Goal: Task Accomplishment & Management: Complete application form

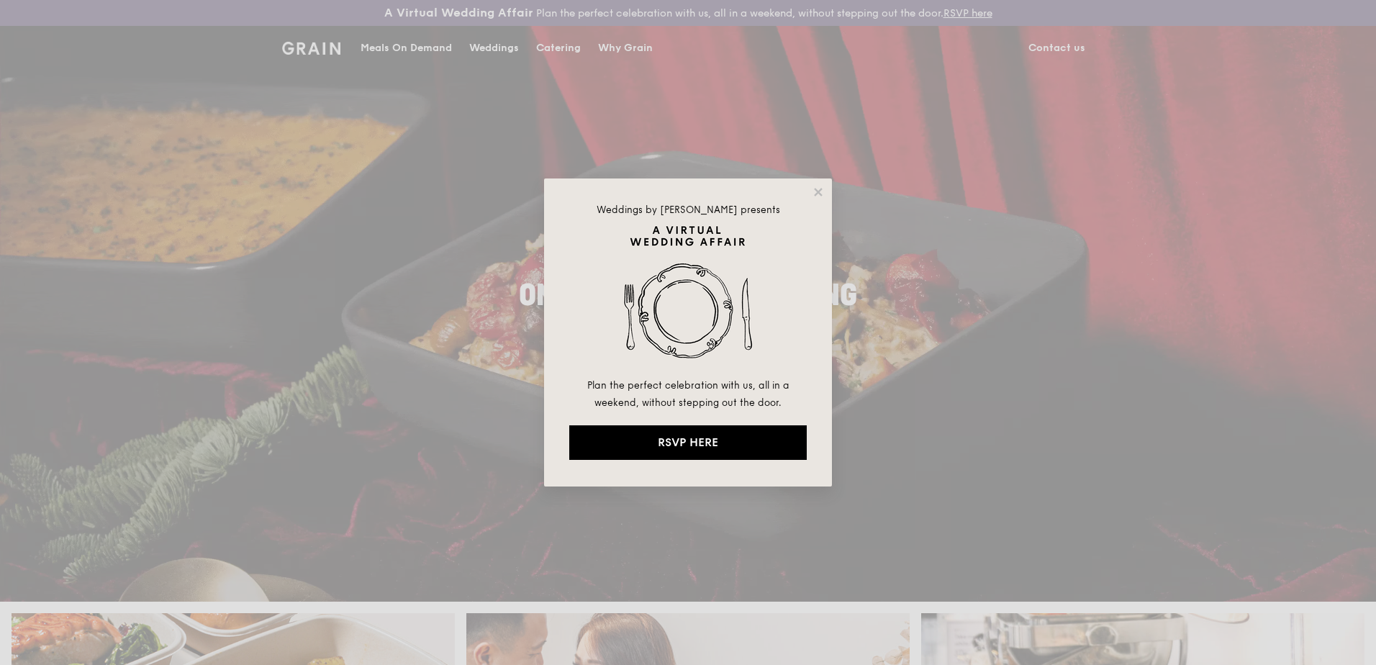
click at [456, 505] on div "Weddings by [PERSON_NAME] presents Plan the perfect celebration with us, all in…" at bounding box center [688, 332] width 1376 height 665
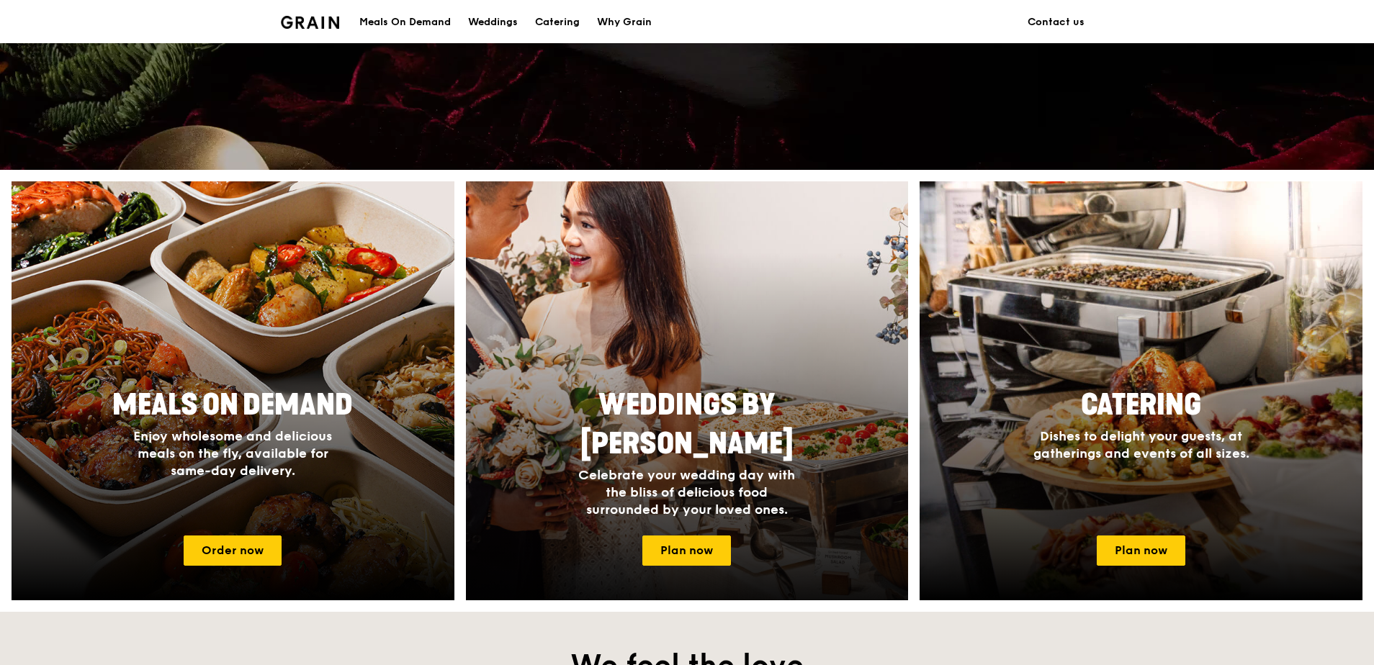
scroll to position [504, 0]
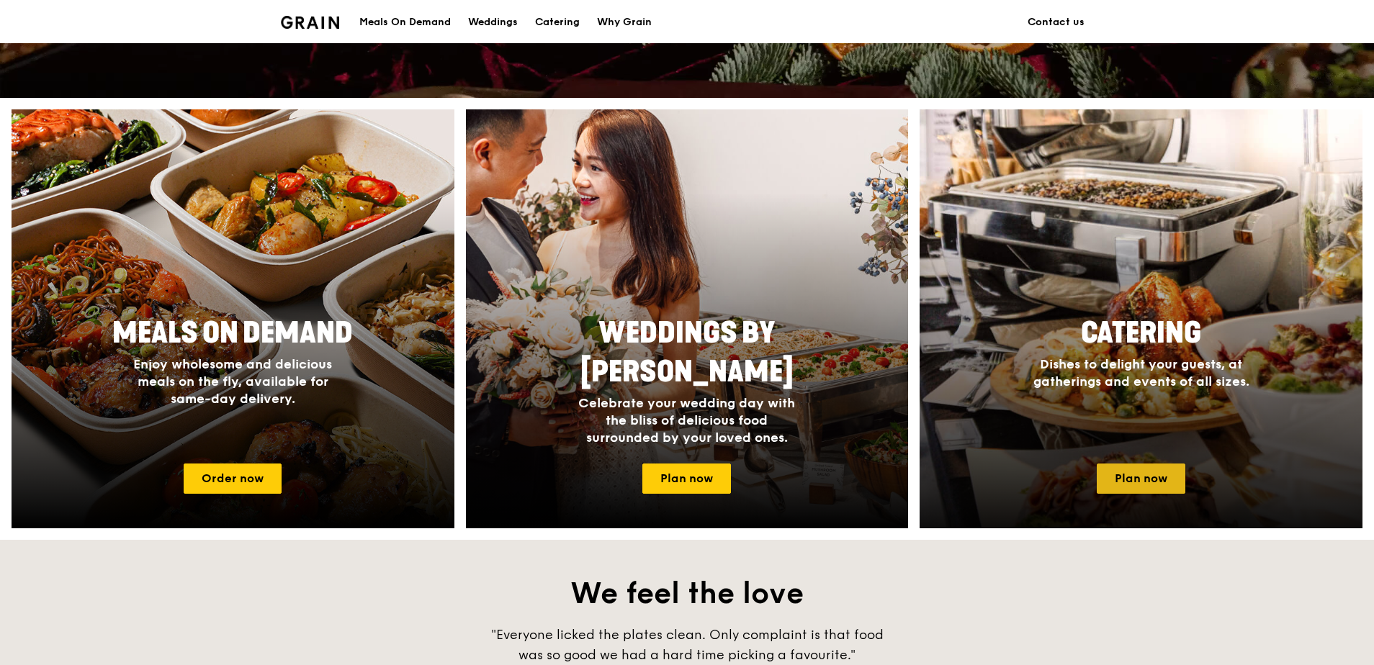
click at [1124, 482] on link "Plan now" at bounding box center [1140, 479] width 89 height 30
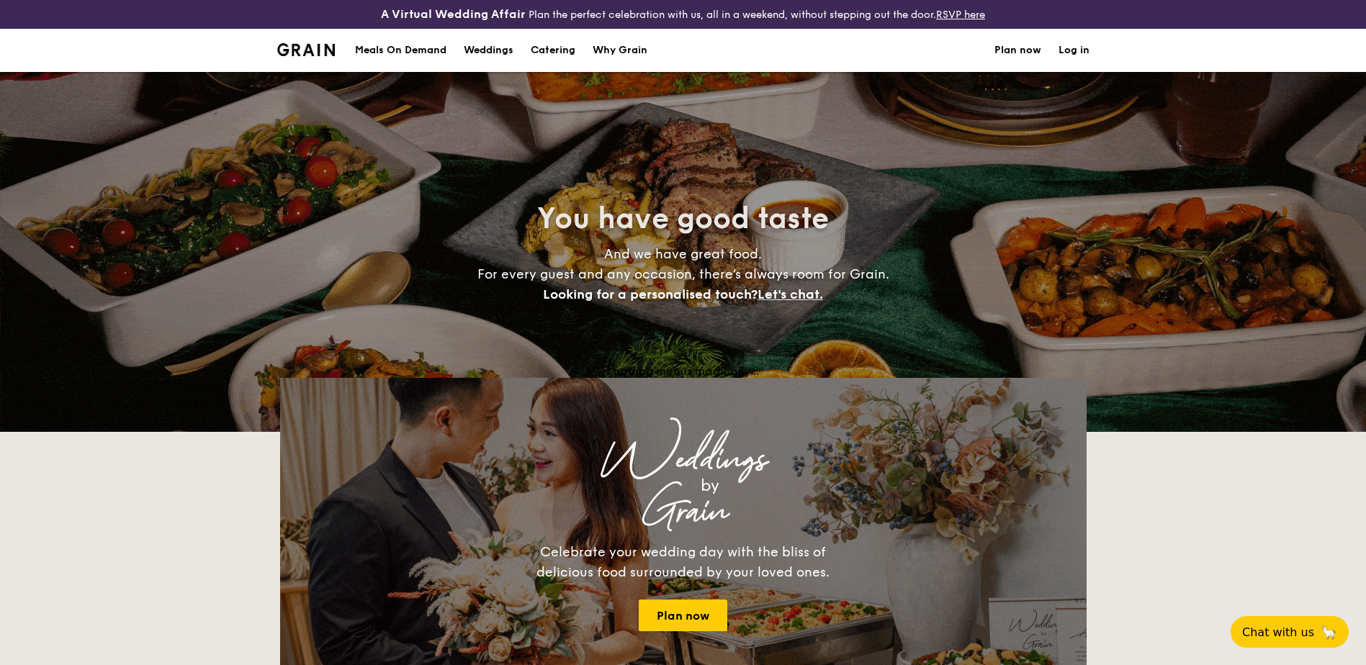
select select
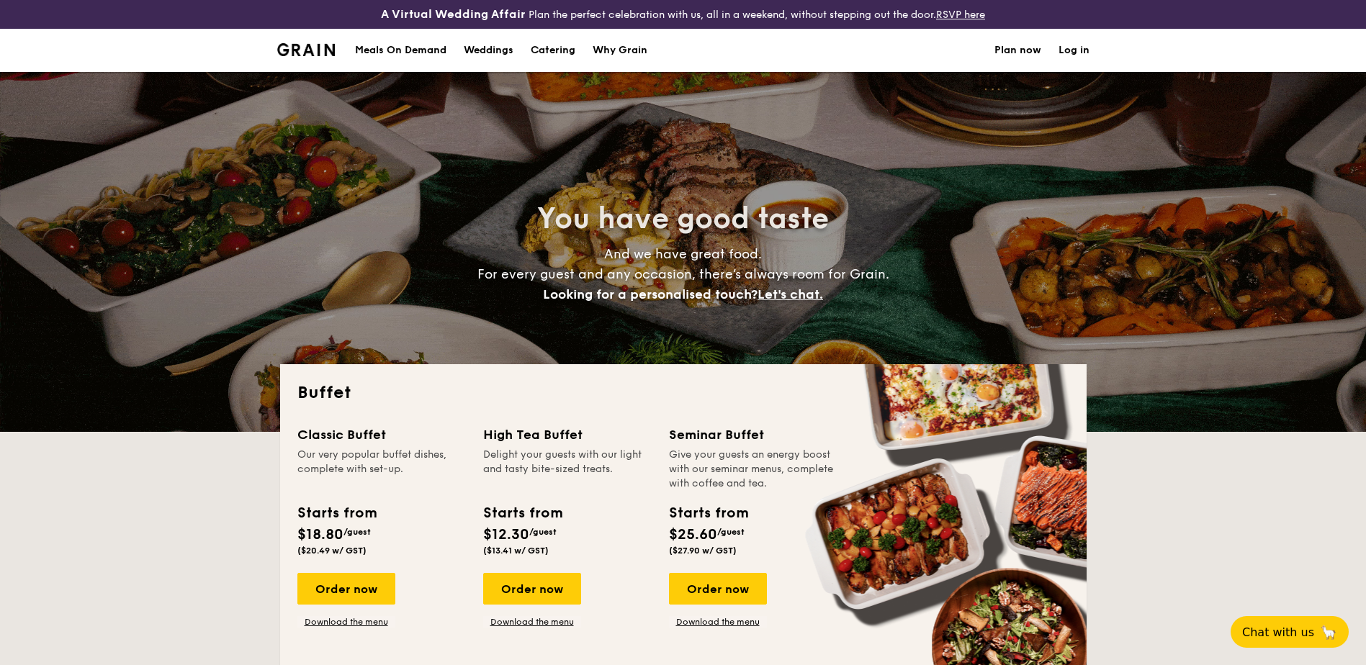
scroll to position [144, 0]
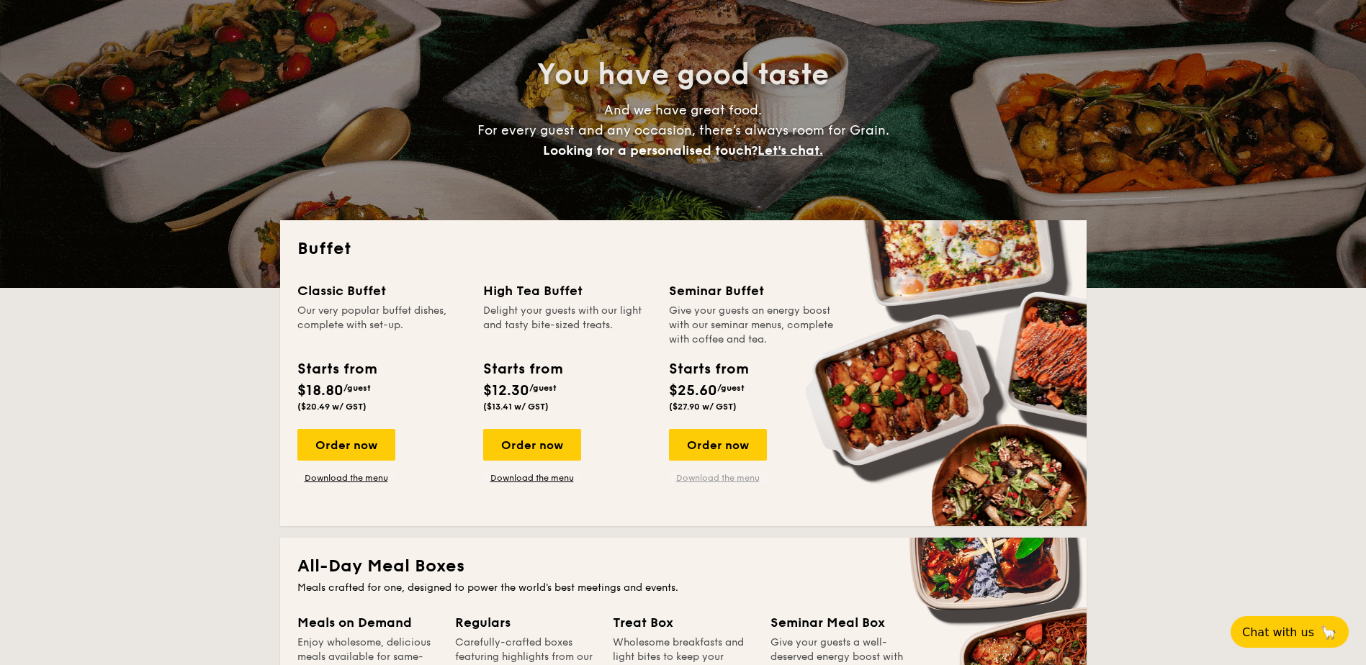
click at [719, 478] on link "Download the menu" at bounding box center [718, 478] width 98 height 12
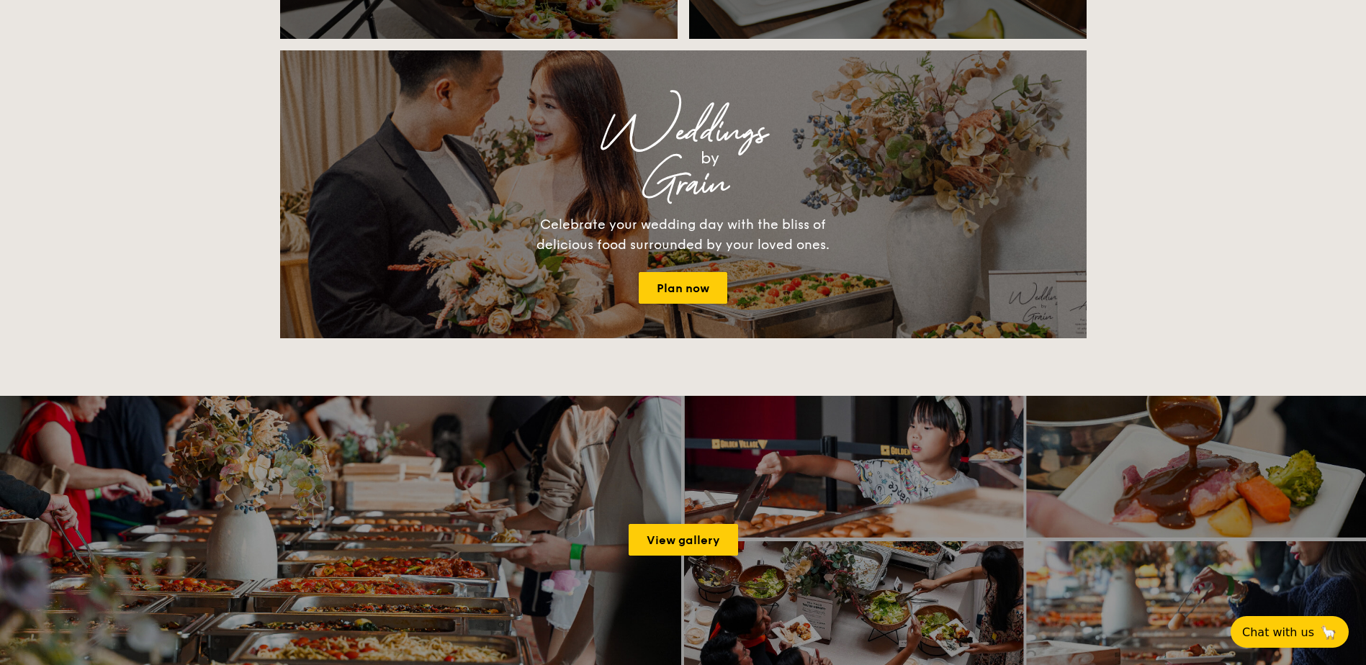
scroll to position [1512, 0]
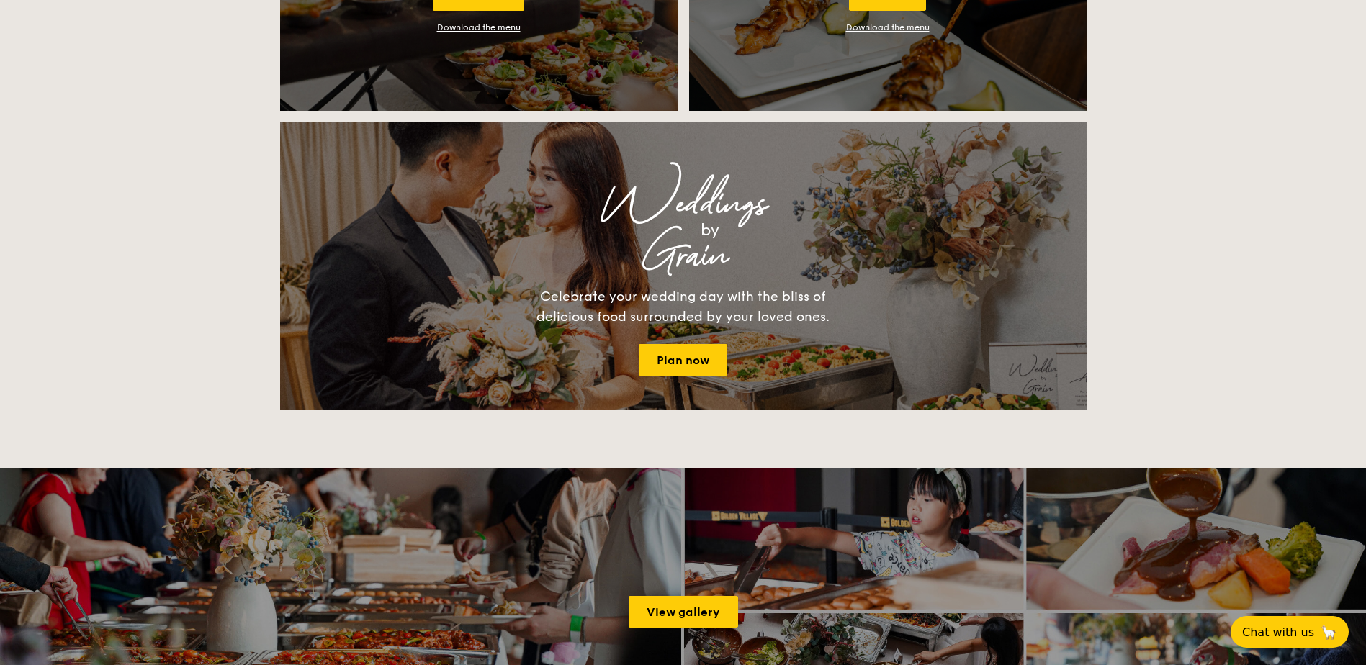
click at [213, 313] on div "Buffet Classic Buffet Our very popular buffet dishes, complete with set-up. Sta…" at bounding box center [683, 258] width 1366 height 2810
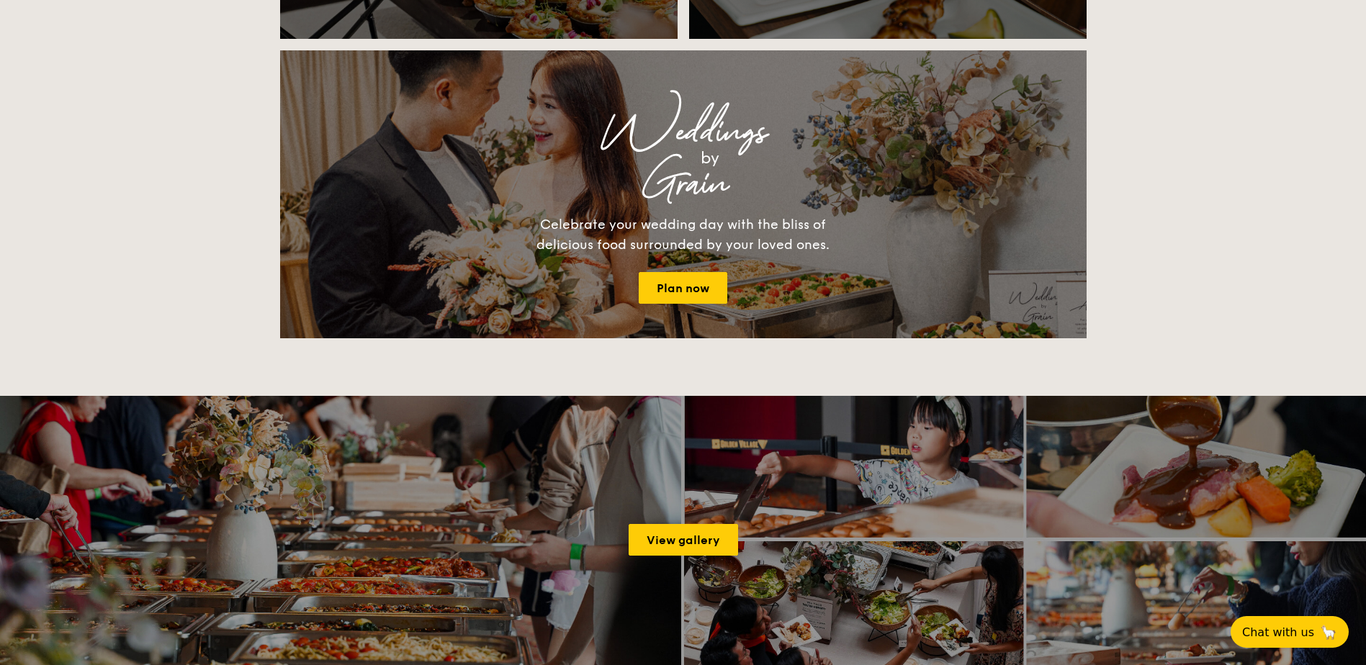
scroll to position [1368, 0]
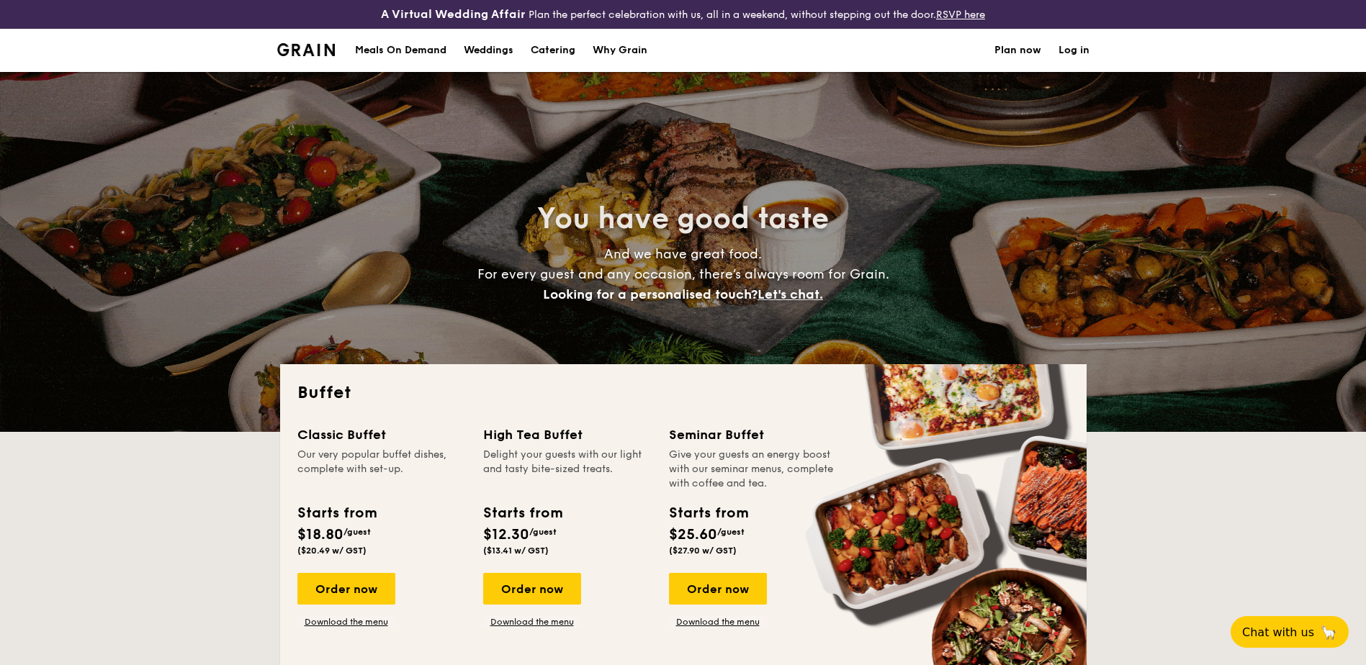
select select
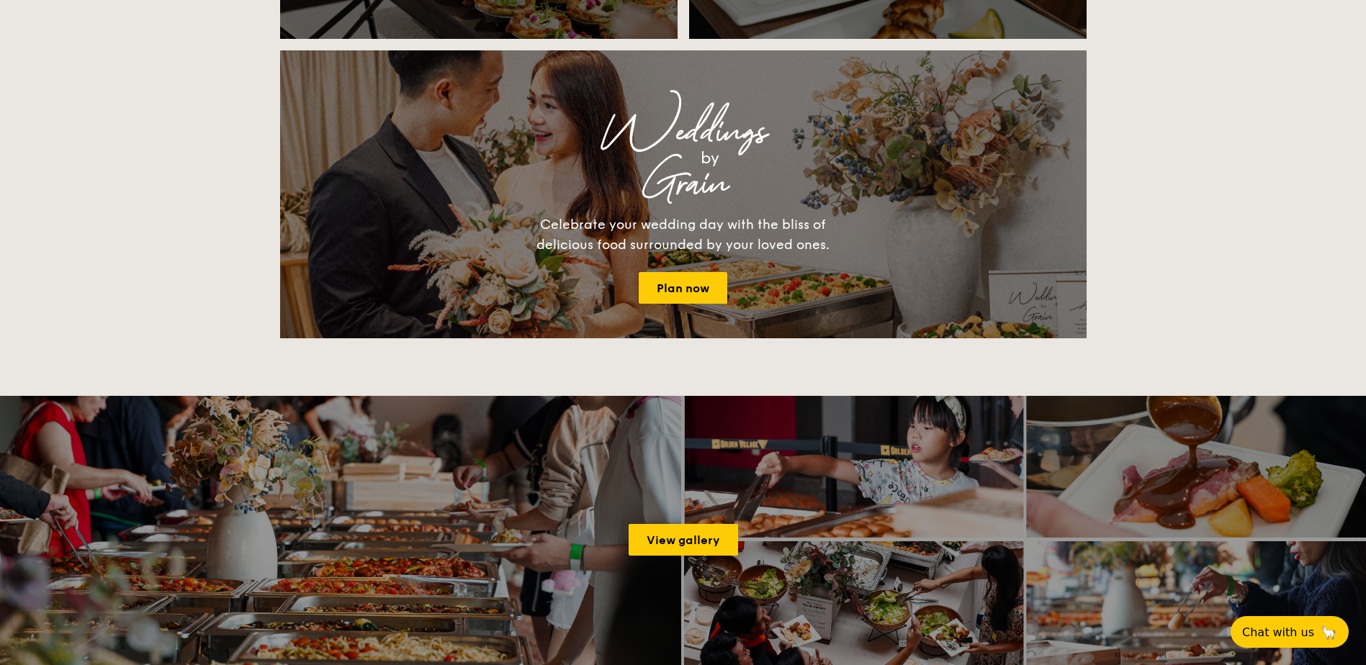
scroll to position [1656, 0]
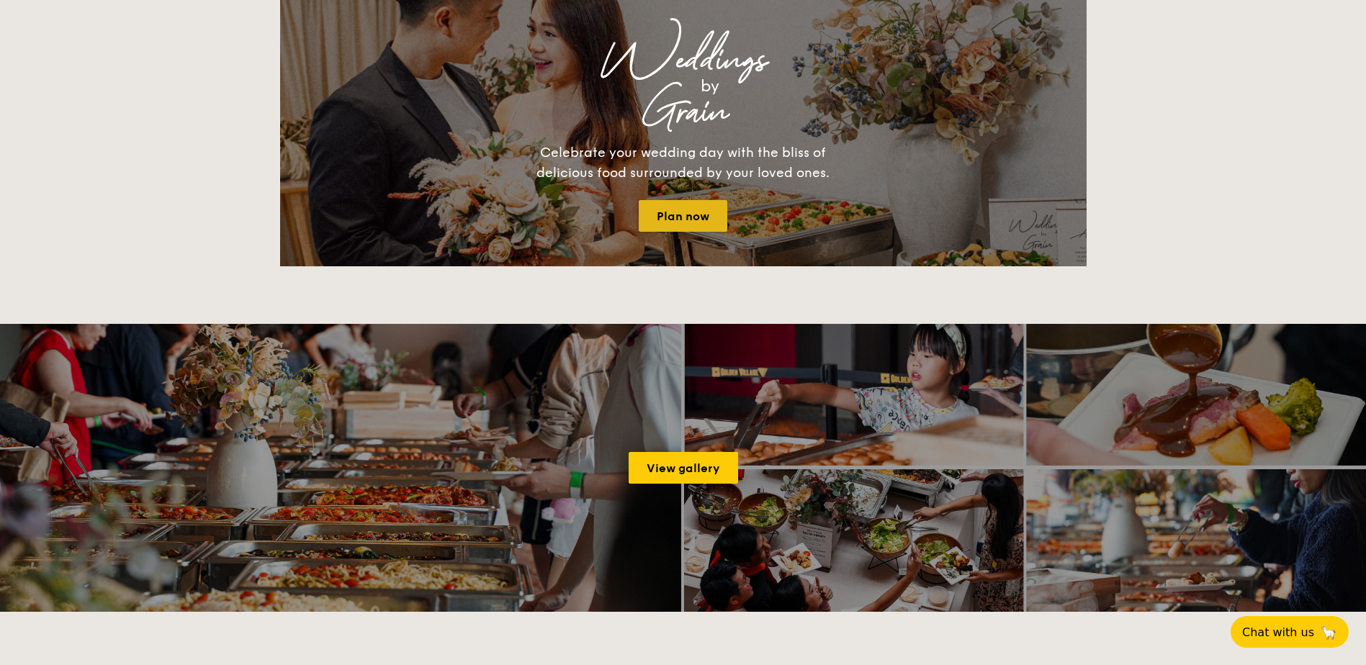
click at [688, 218] on link "Plan now" at bounding box center [683, 216] width 89 height 32
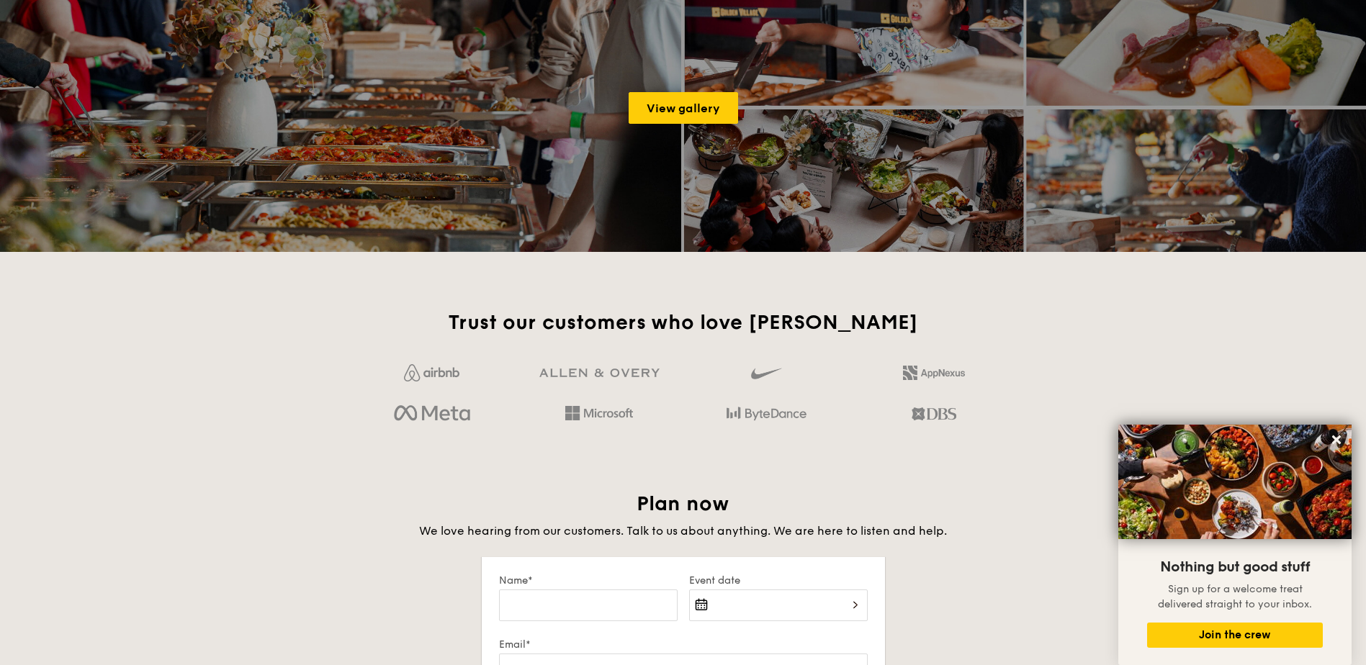
scroll to position [2232, 0]
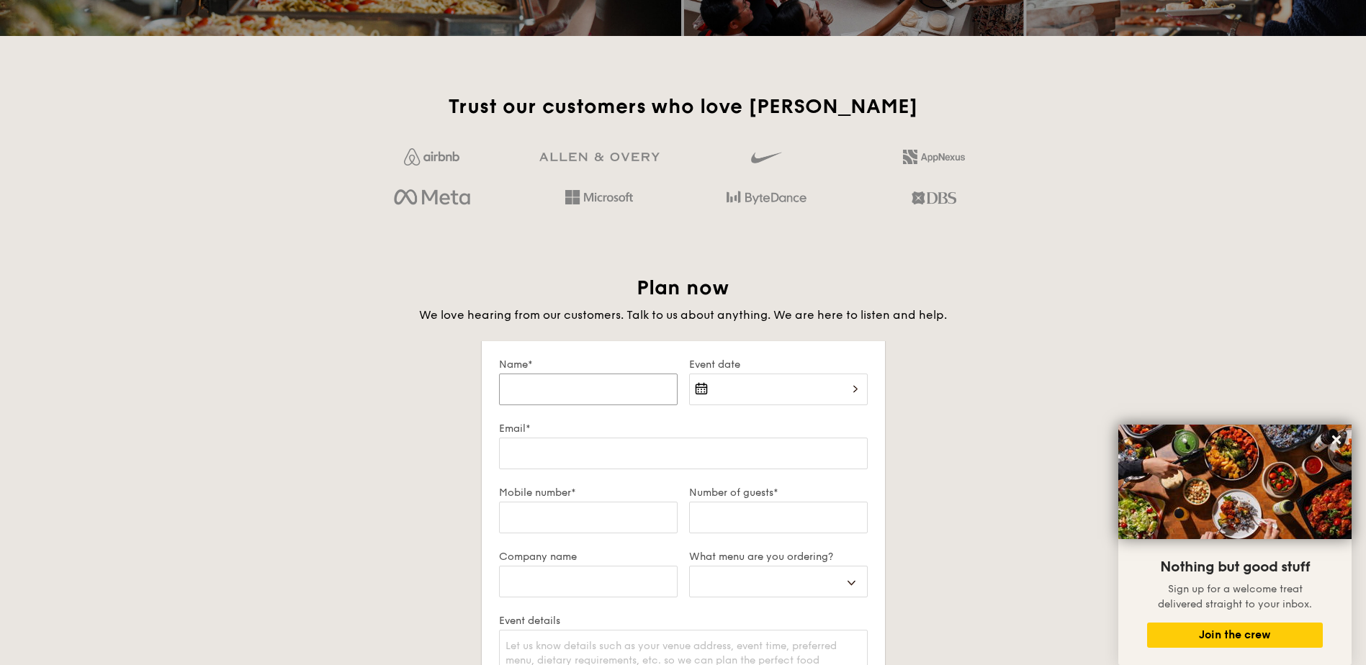
click at [601, 381] on input "Name*" at bounding box center [588, 390] width 179 height 32
type input "A"
select select
type input "Amber Lim"
type input "55"
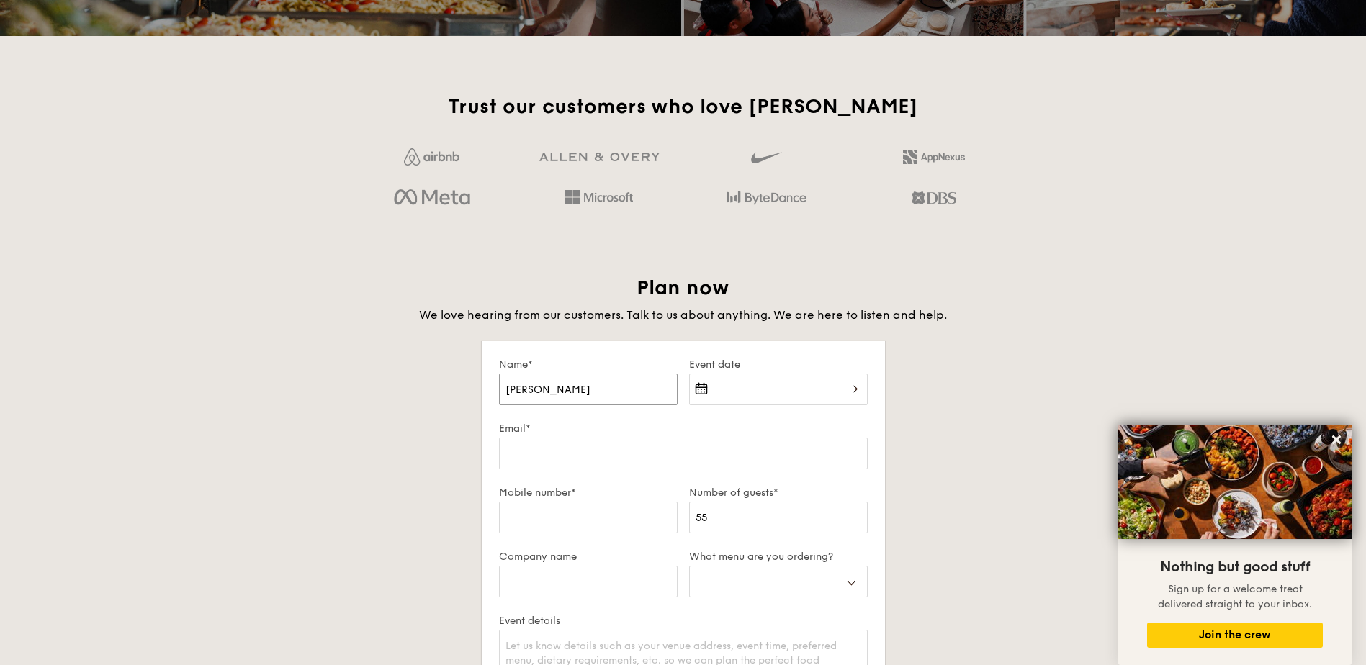
select select
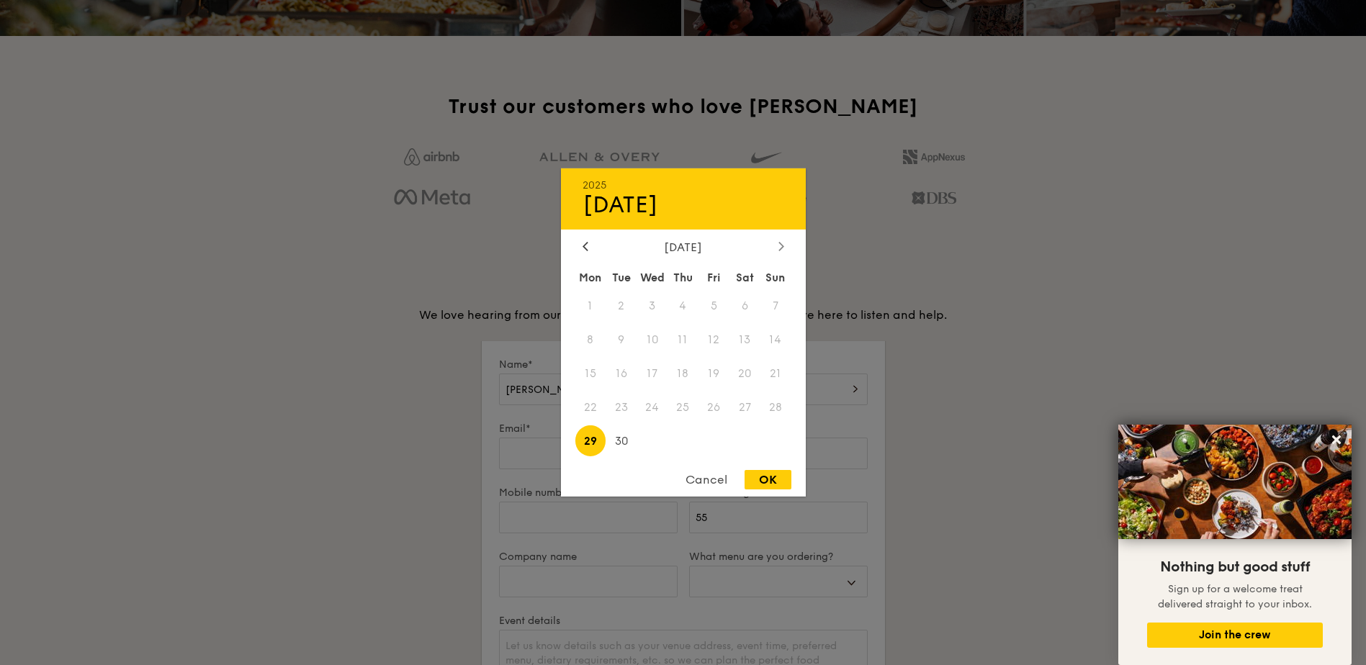
click at [785, 243] on div at bounding box center [781, 247] width 13 height 14
click at [621, 374] on span "14" at bounding box center [620, 374] width 31 height 31
click at [765, 485] on div "OK" at bounding box center [767, 479] width 47 height 19
type input "Oct 14, 2025"
select select
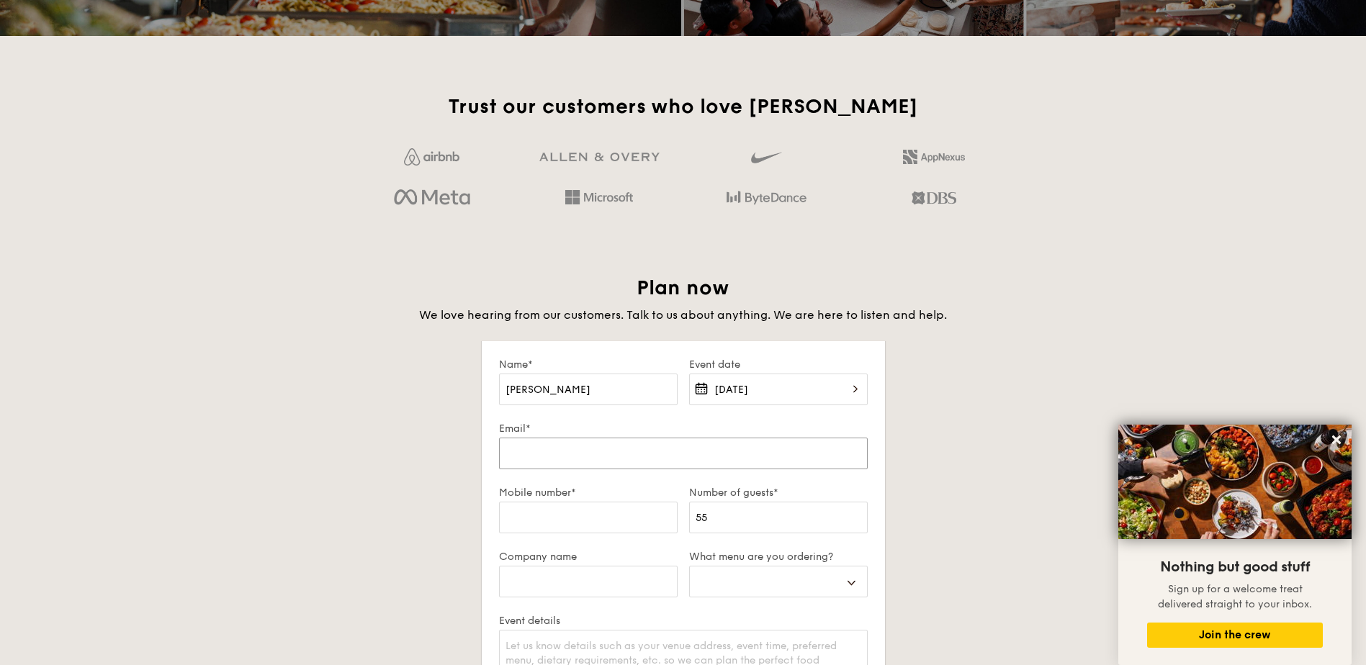
click at [619, 459] on input "Email*" at bounding box center [683, 454] width 369 height 32
type input "amblim@kompan.com"
type input "96403182"
type input "KOMPAN ASIA PTE LTD"
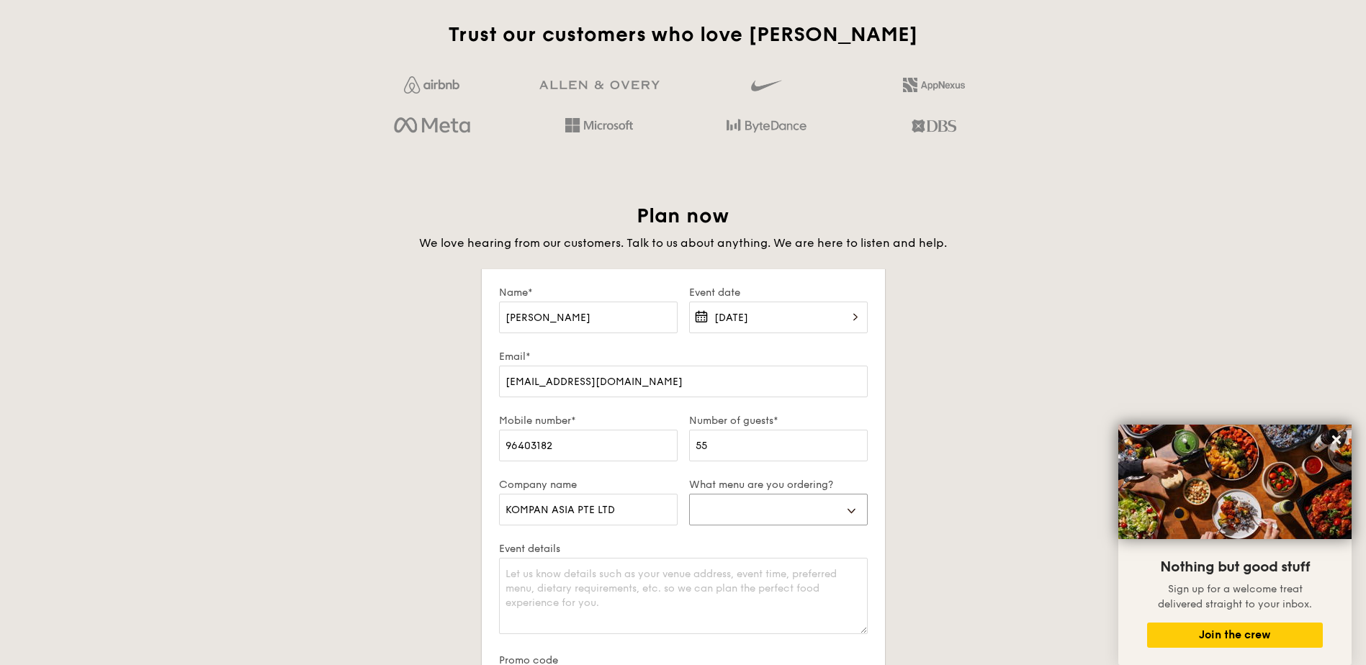
click at [728, 525] on select "Buffet Mini Buffet High Tea Canapés Meal Boxes Wedding" at bounding box center [778, 510] width 179 height 32
select select "buffet"
click at [689, 494] on select "Buffet Mini Buffet High Tea Canapés Meal Boxes Wedding" at bounding box center [778, 510] width 179 height 32
click at [737, 520] on select "Buffet Mini Buffet High Tea Canapés Meal Boxes Wedding" at bounding box center [778, 510] width 179 height 32
click at [600, 592] on textarea "Event details" at bounding box center [683, 596] width 369 height 76
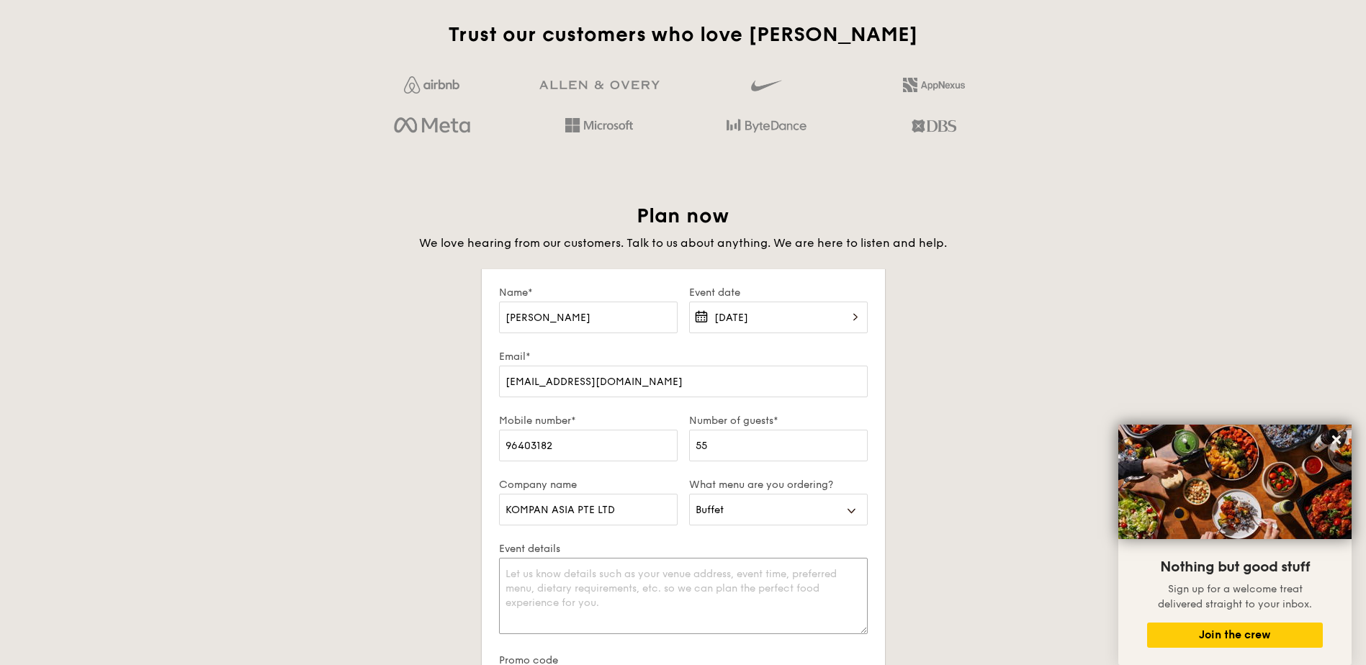
click at [599, 590] on textarea "Event details" at bounding box center [683, 596] width 369 height 76
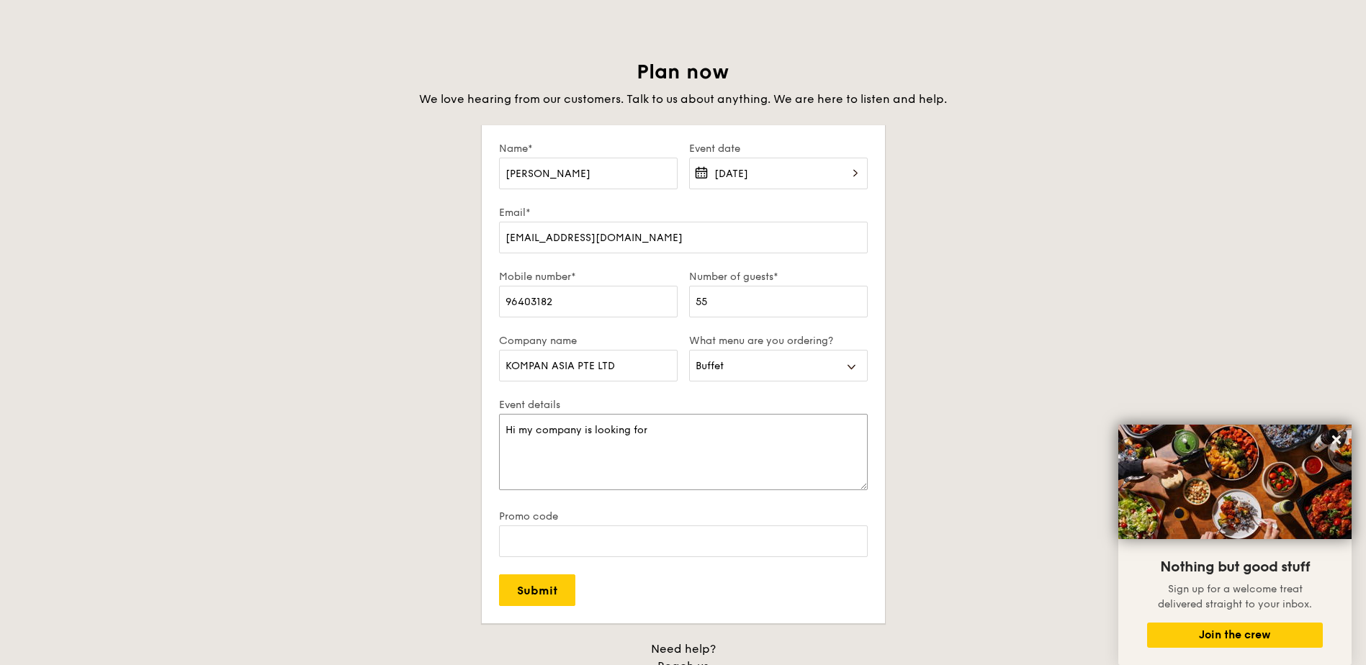
click at [636, 435] on textarea "Hi my company is looking for" at bounding box center [683, 452] width 369 height 76
click at [656, 435] on textarea "Hi my company is looking for" at bounding box center [683, 452] width 369 height 76
click at [637, 436] on textarea "Hi my company is looking for" at bounding box center [683, 452] width 369 height 76
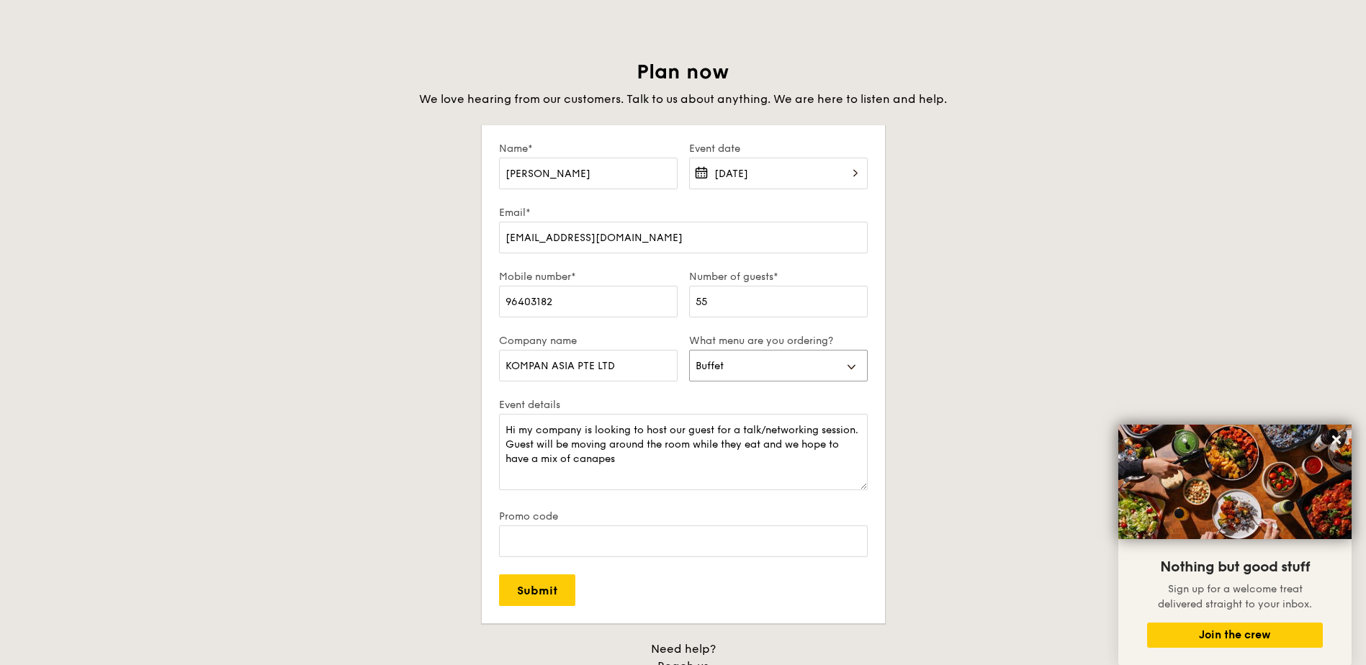
click at [829, 380] on select "Buffet Mini Buffet High Tea Canapés Meal Boxes Wedding" at bounding box center [778, 366] width 179 height 32
click at [829, 379] on select "Buffet Mini Buffet High Tea Canapés Meal Boxes Wedding" at bounding box center [778, 366] width 179 height 32
click at [667, 446] on textarea "Hi my company is looking to host our guest for a talk/networking session. Guest…" at bounding box center [683, 452] width 369 height 76
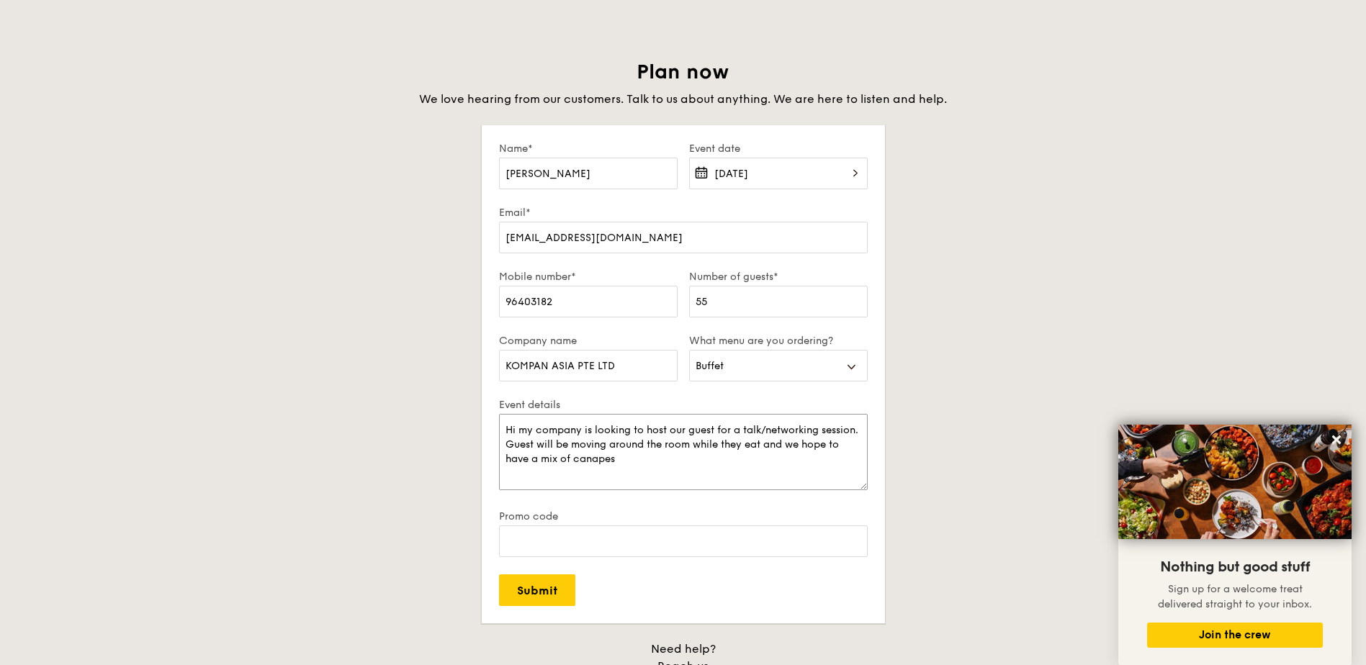
click at [662, 456] on textarea "Hi my company is looking to host our guest for a talk/networking session. Guest…" at bounding box center [683, 452] width 369 height 76
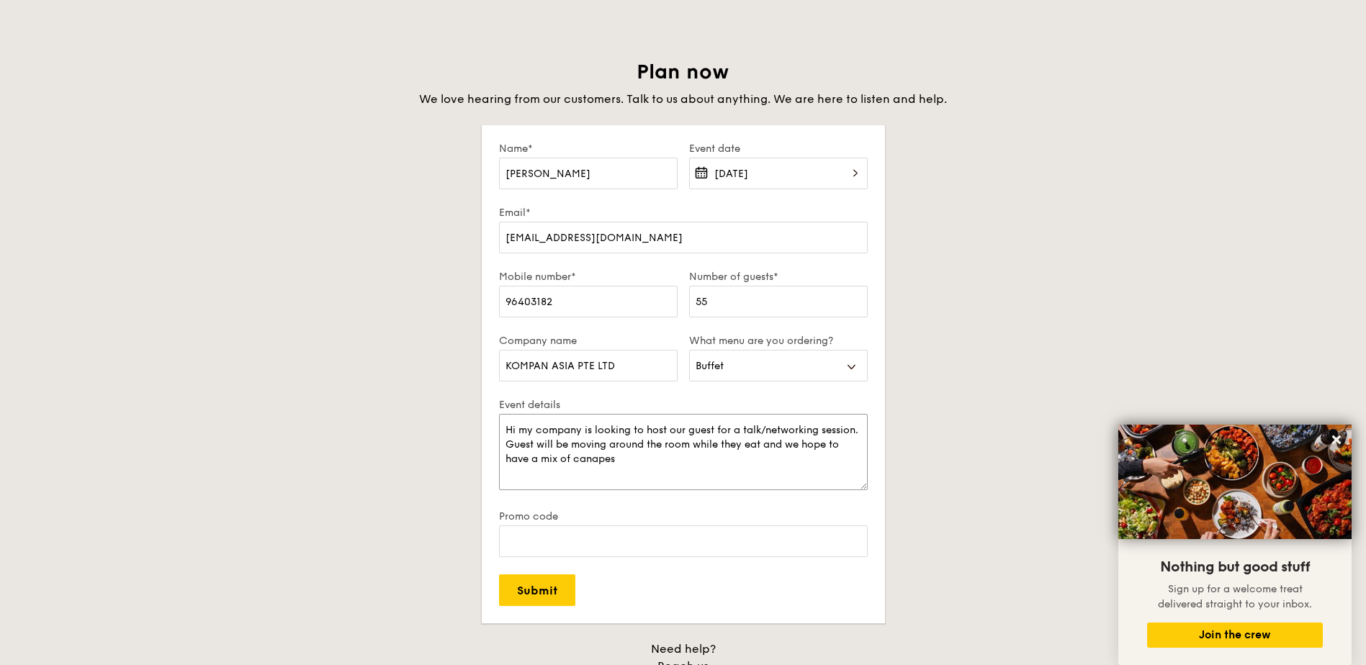
click at [662, 456] on textarea "Hi my company is looking to host our guest for a talk/networking session. Guest…" at bounding box center [683, 452] width 369 height 76
type textarea "Hi my company is looking to host our guest for a talk/networking session. Guest…"
paste textarea "Hi my company is looking to host our guest for a talk/networking session. Guest…"
click at [817, 462] on textarea "Hi my company is looking to host our guest for a talk/networking session. Guest…" at bounding box center [683, 452] width 369 height 76
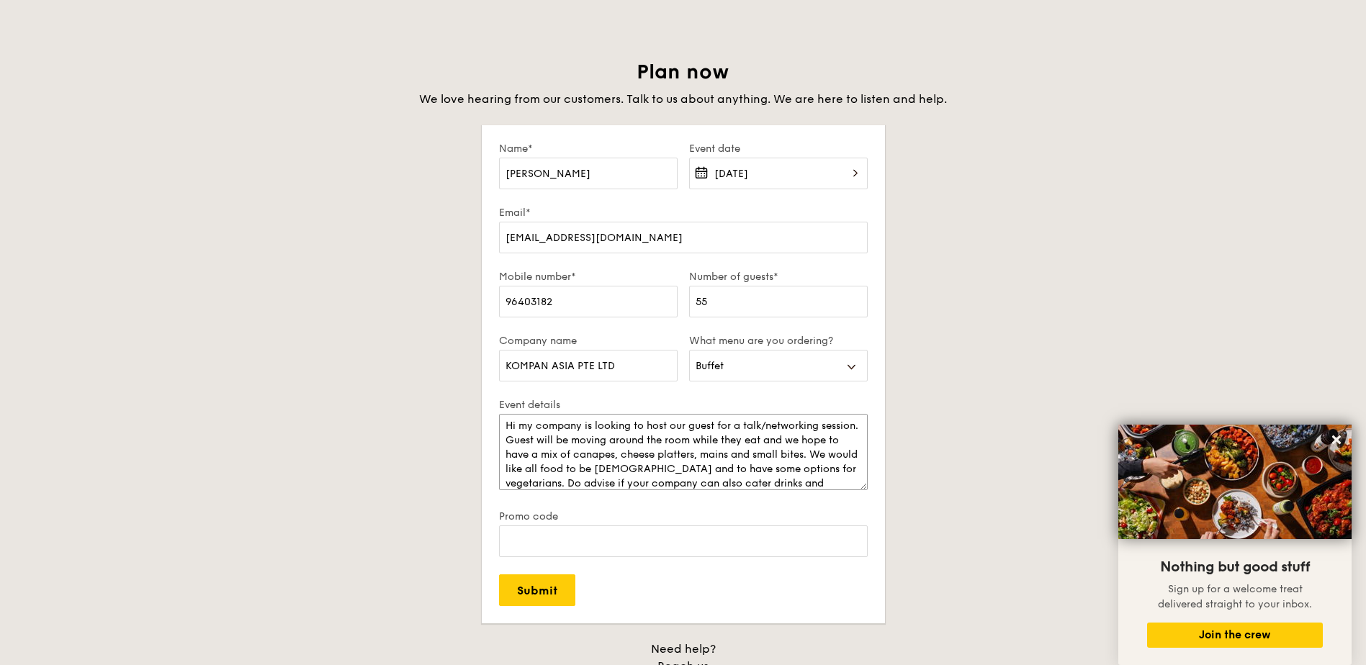
click at [546, 483] on textarea "Hi my company is looking to host our guest for a talk/networking session. Guest…" at bounding box center [683, 452] width 369 height 76
paste textarea "vegetarians"
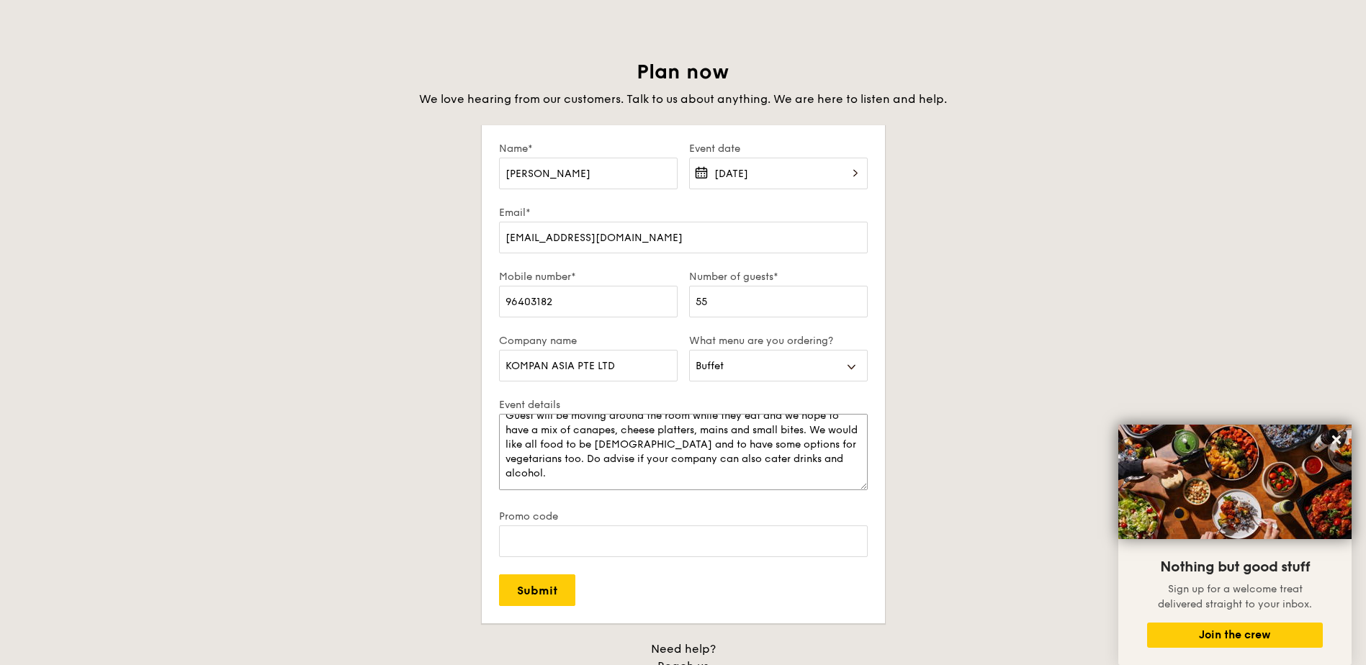
click at [818, 469] on textarea "Hi my company is looking to host our guest for a talk/networking session. Guest…" at bounding box center [683, 452] width 369 height 76
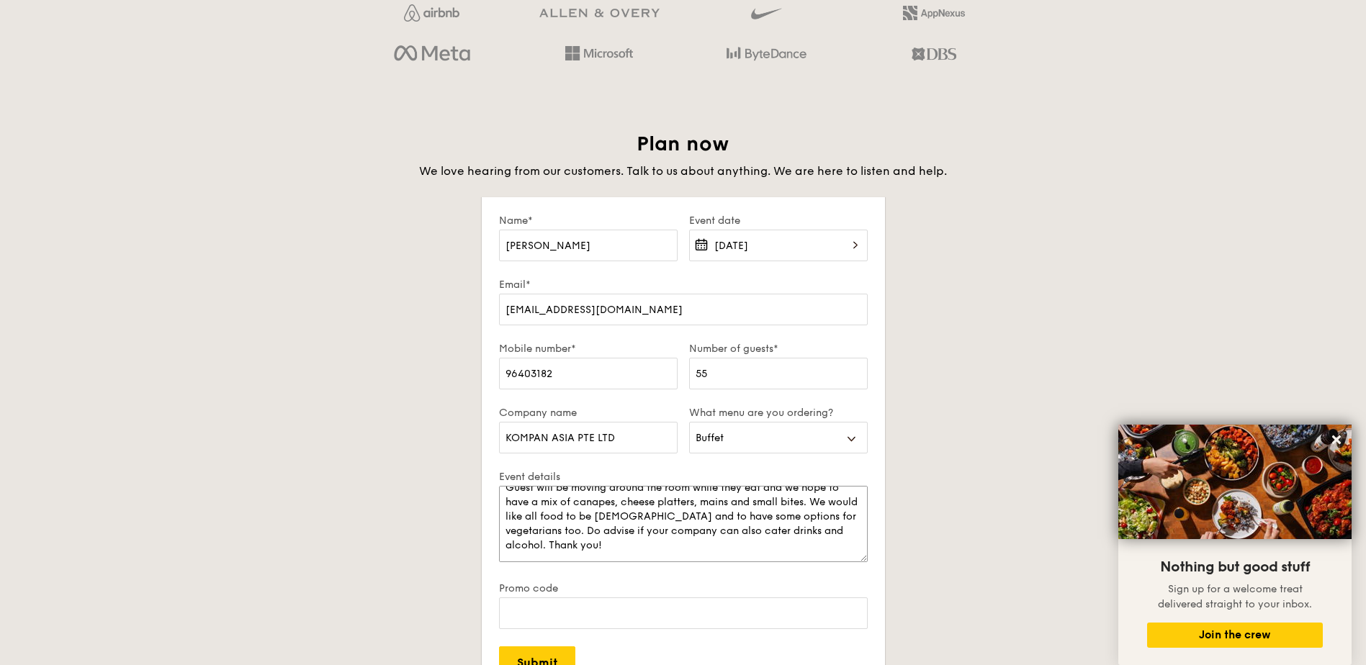
click at [649, 510] on textarea "Hi my company is looking to host our guest for a talk/networking session. Guest…" at bounding box center [683, 524] width 369 height 76
click at [772, 501] on textarea "Hi my company is looking to host our guest for a talk/networking session. Guest…" at bounding box center [683, 524] width 369 height 76
click at [808, 502] on textarea "Hi my company is looking to host our guest for a talk/networking session. Guest…" at bounding box center [683, 524] width 369 height 76
click at [520, 518] on textarea "Hi my company is looking to host our guest for a talk/networking session. Guest…" at bounding box center [683, 524] width 369 height 76
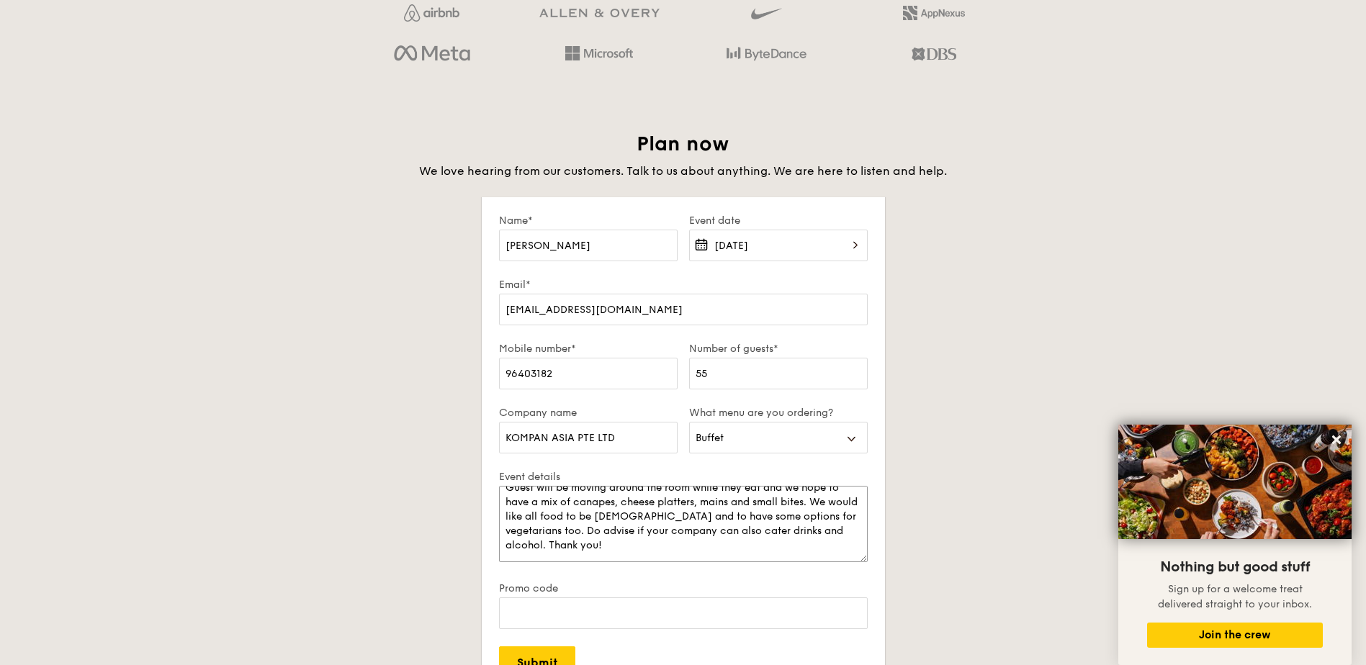
drag, startPoint x: 520, startPoint y: 518, endPoint x: 812, endPoint y: 502, distance: 292.0
click at [812, 502] on textarea "Hi my company is looking to host our guest for a talk/networking session. Guest…" at bounding box center [683, 524] width 369 height 76
click at [660, 517] on textarea "Hi my company is looking to host our guest for a talk/networking session. Guest…" at bounding box center [683, 524] width 369 height 76
click at [662, 502] on textarea "Hi my company is looking to host our guest for a talk/networking session. Guest…" at bounding box center [683, 524] width 369 height 76
click at [694, 539] on textarea "Hi my company is looking to host our guest for a talk/networking session. Guest…" at bounding box center [683, 524] width 369 height 76
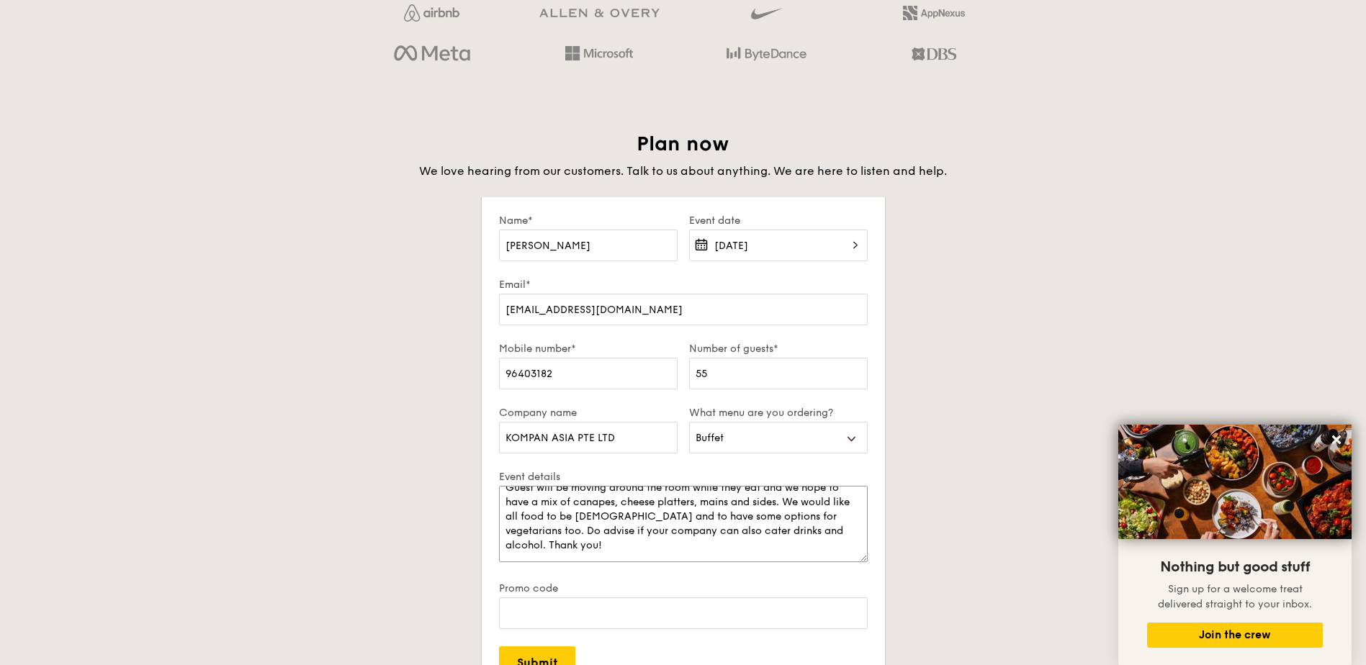
click at [587, 534] on textarea "Hi my company is looking to host our guest for a talk/networking session. Guest…" at bounding box center [683, 524] width 369 height 76
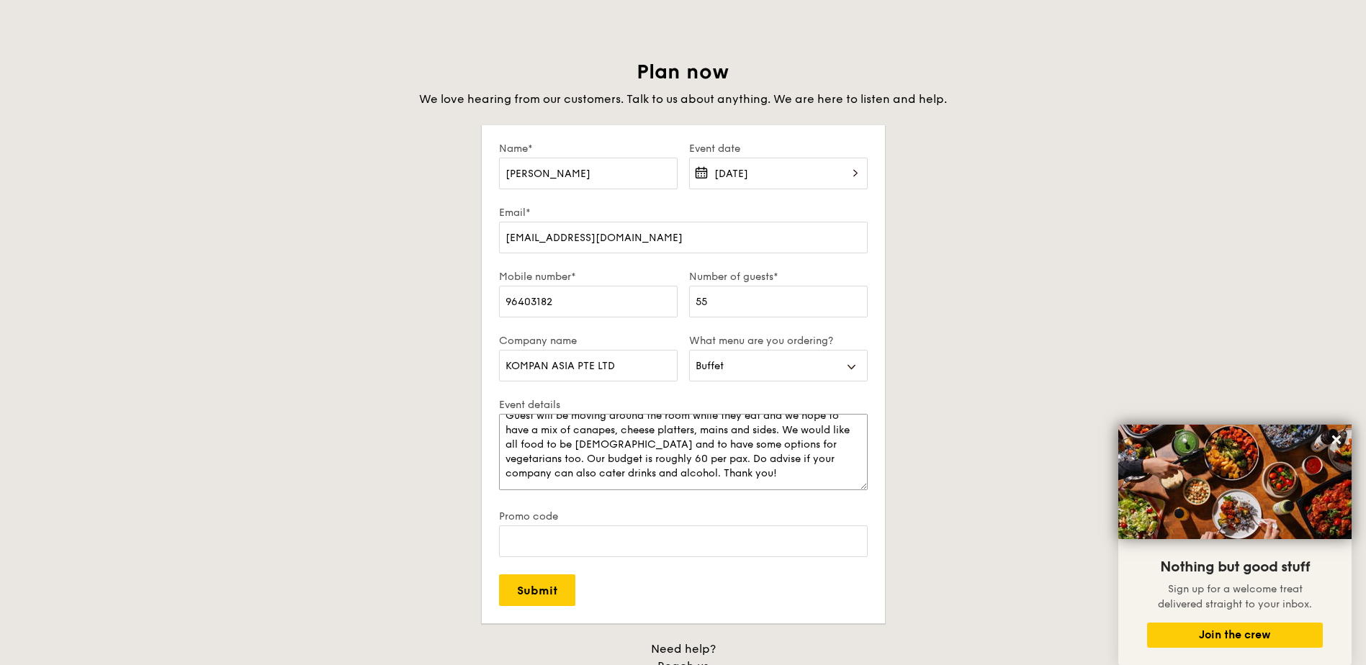
scroll to position [2520, 0]
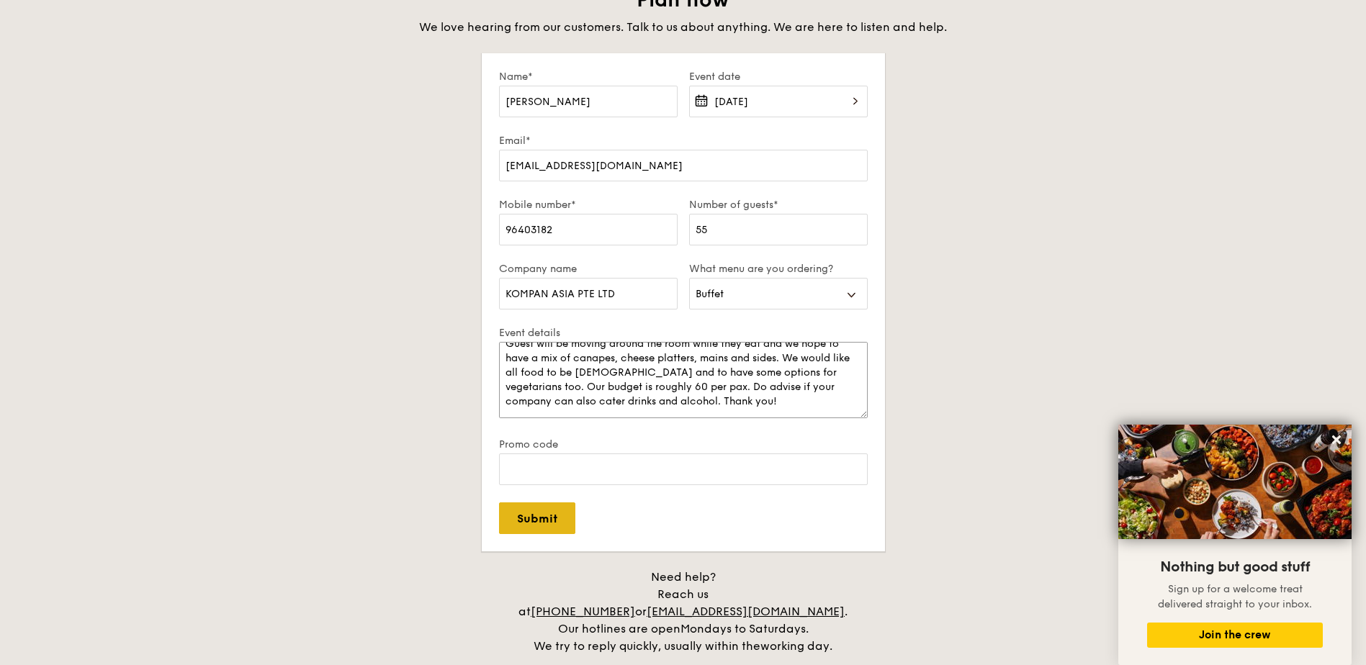
type textarea "Hi my company is looking to host our guest for a talk/networking session. Guest…"
click at [572, 513] on input "Submit" at bounding box center [537, 518] width 76 height 32
select select
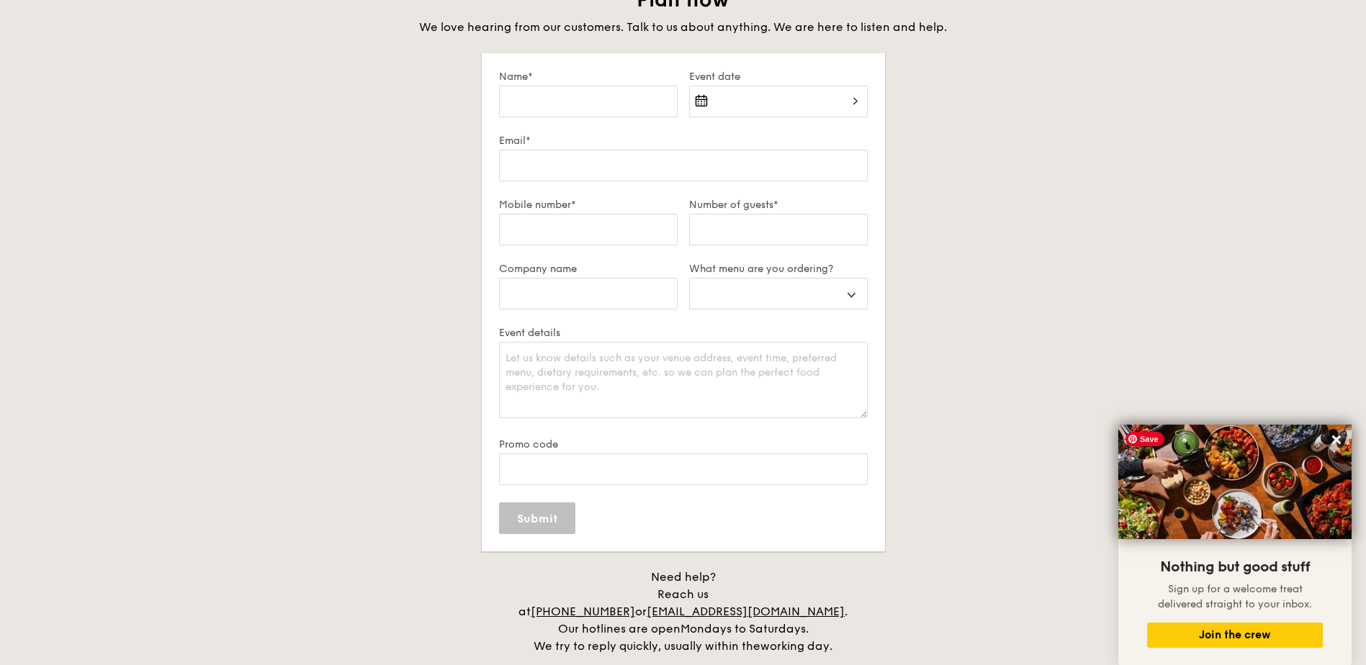
scroll to position [0, 0]
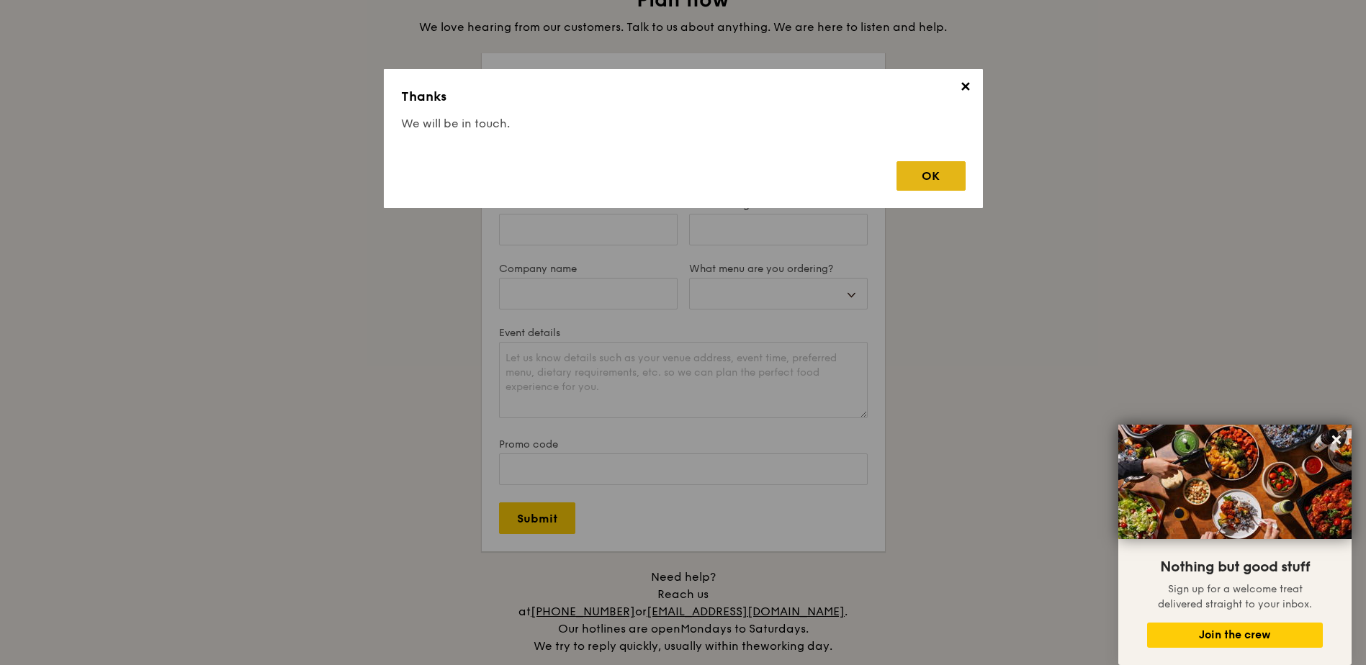
click at [955, 186] on div "OK" at bounding box center [930, 176] width 69 height 30
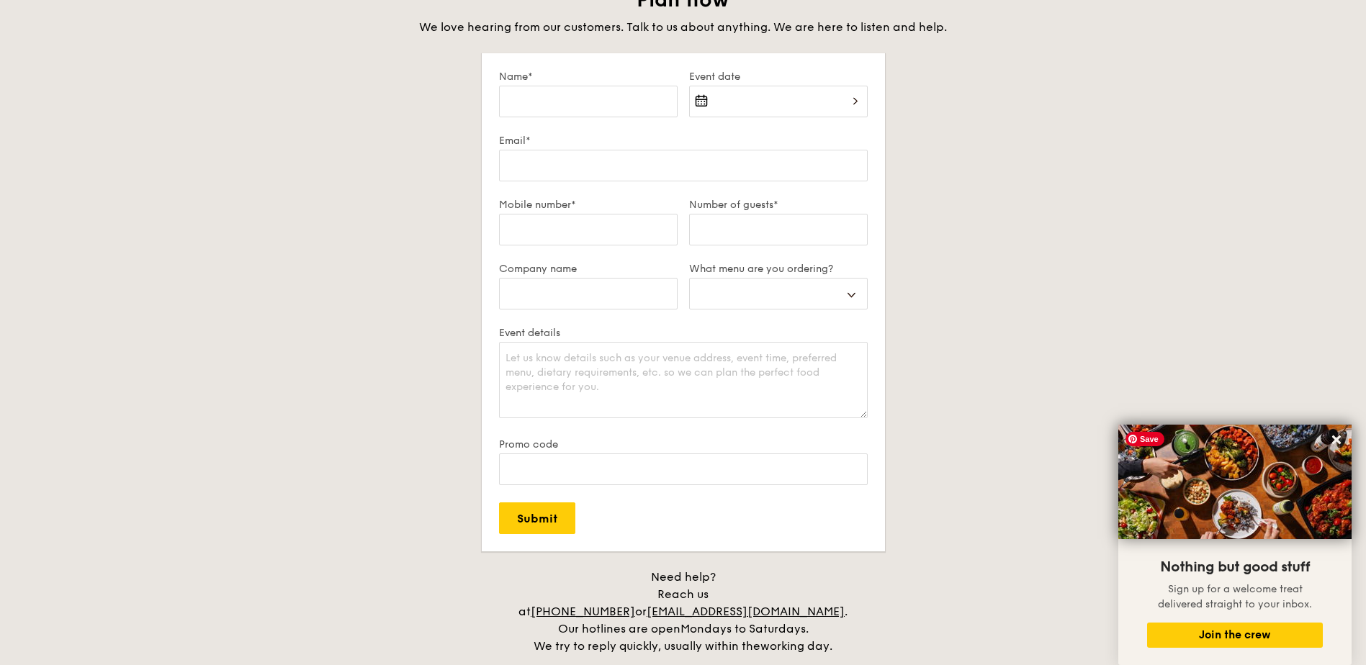
click at [1063, 244] on div "Plan now We love hearing from our customers. Talk to us about anything. We are …" at bounding box center [683, 321] width 806 height 668
